Goal: Navigation & Orientation: Go to known website

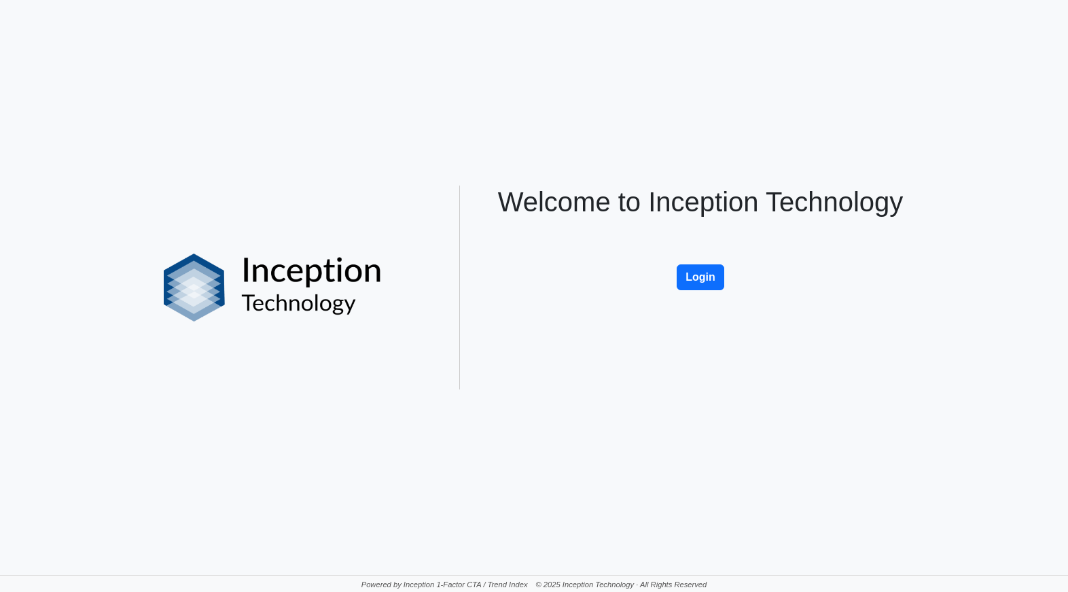
click at [296, 277] on img at bounding box center [273, 287] width 218 height 68
click at [209, 290] on img at bounding box center [273, 287] width 218 height 68
click at [718, 289] on button "Login" at bounding box center [701, 277] width 48 height 26
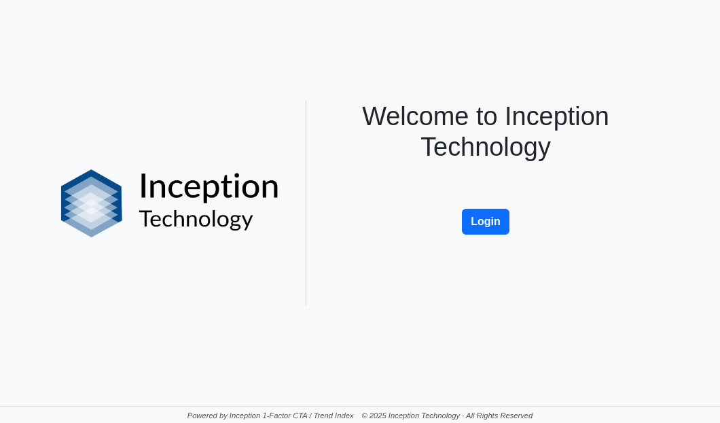
click at [170, 209] on img at bounding box center [170, 203] width 218 height 68
click at [110, 200] on img at bounding box center [170, 203] width 218 height 68
click at [551, 119] on h1 "Welcome to Inception Technology" at bounding box center [486, 132] width 310 height 62
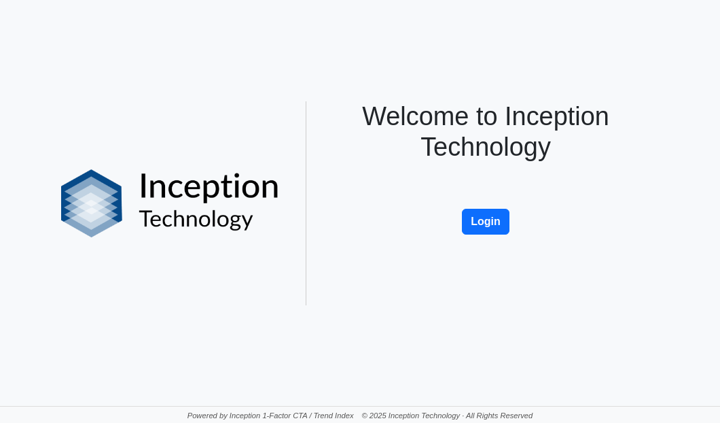
click at [89, 180] on img at bounding box center [170, 203] width 218 height 68
click at [234, 196] on img at bounding box center [170, 203] width 218 height 68
